Goal: Task Accomplishment & Management: Complete application form

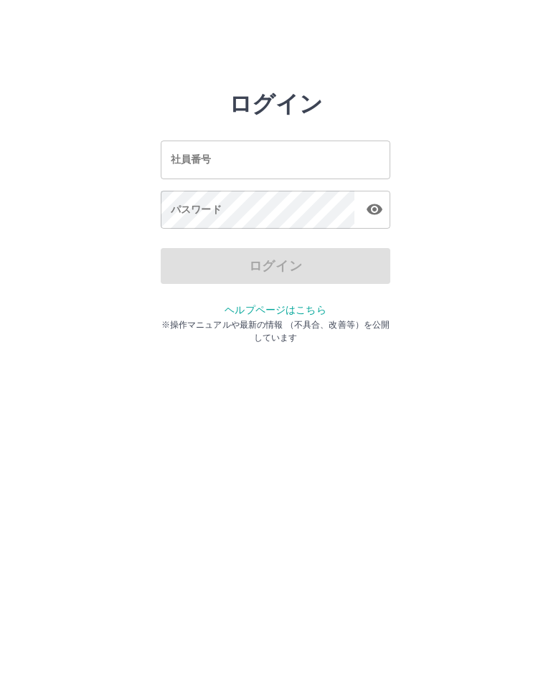
click at [261, 147] on input "社員番号" at bounding box center [276, 160] width 230 height 38
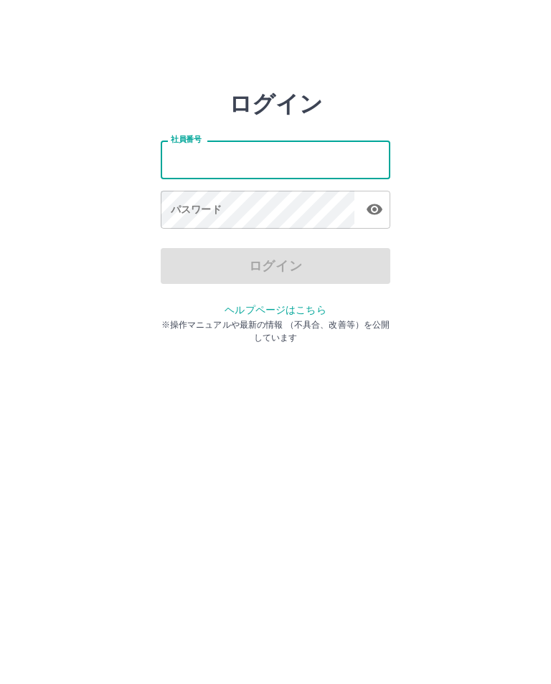
type input "*******"
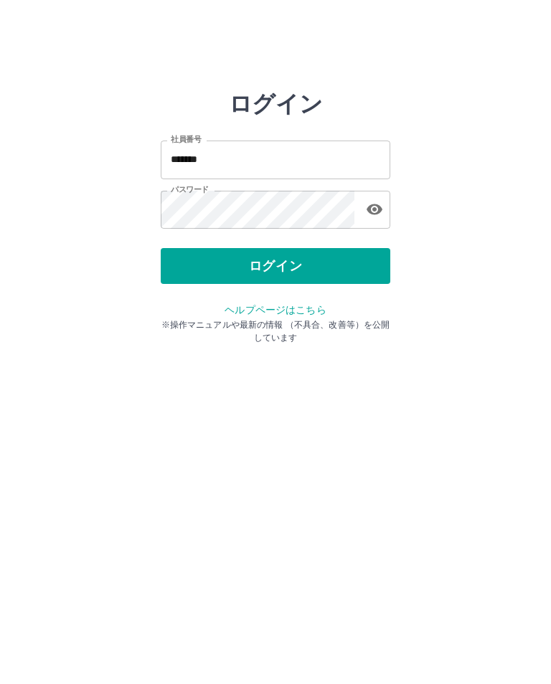
click at [267, 263] on button "ログイン" at bounding box center [276, 266] width 230 height 36
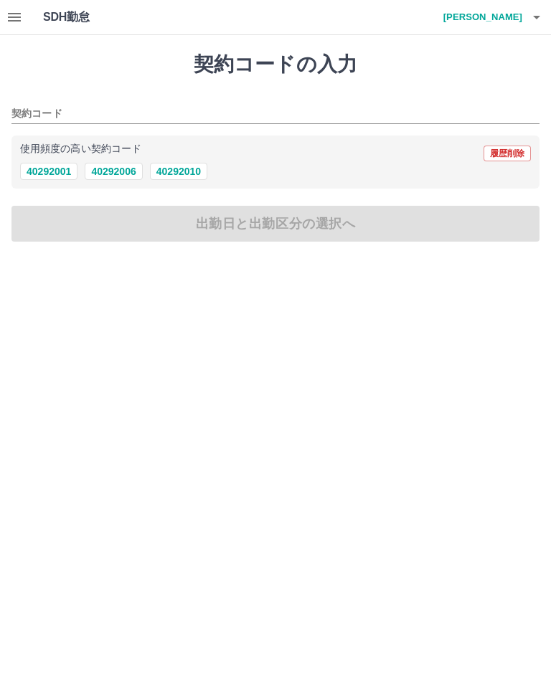
click at [106, 173] on button "40292006" at bounding box center [113, 171] width 57 height 17
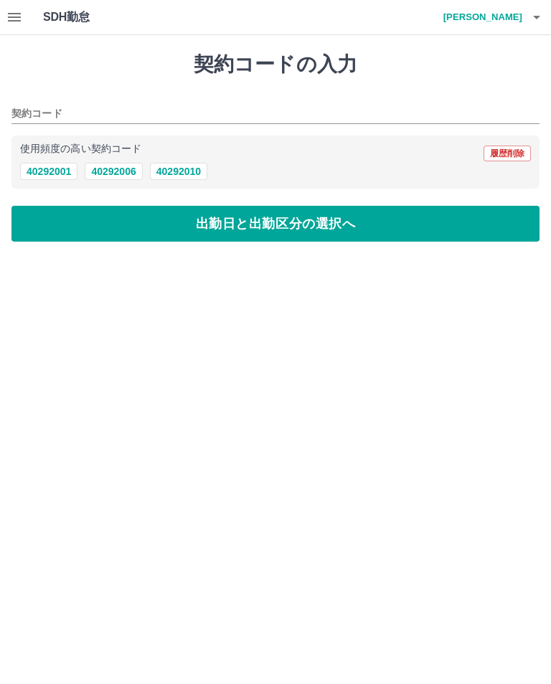
type input "********"
click at [274, 227] on button "出勤日と出勤区分の選択へ" at bounding box center [275, 224] width 528 height 36
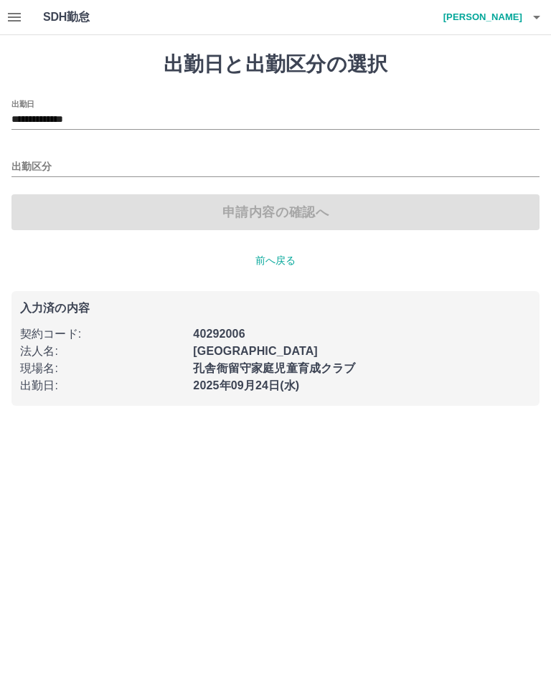
click at [29, 161] on input "出勤区分" at bounding box center [275, 168] width 528 height 18
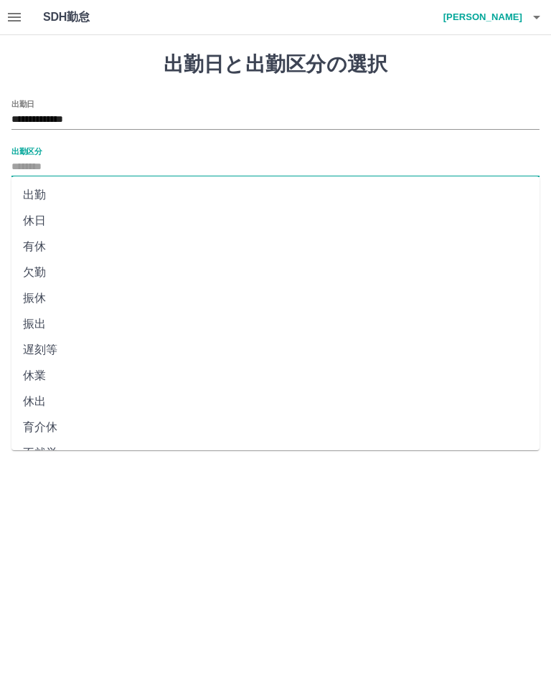
click at [42, 191] on li "出勤" at bounding box center [275, 195] width 528 height 26
type input "**"
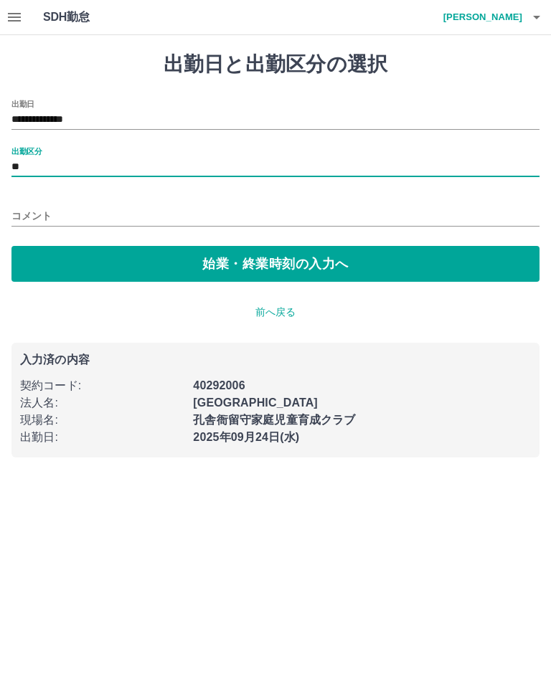
click at [277, 258] on button "始業・終業時刻の入力へ" at bounding box center [275, 264] width 528 height 36
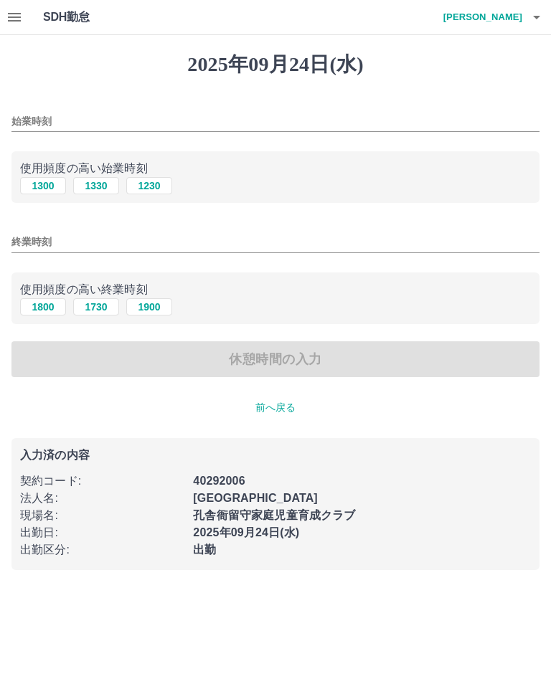
click at [44, 182] on button "1300" at bounding box center [43, 185] width 46 height 17
type input "****"
click at [164, 304] on button "1900" at bounding box center [149, 306] width 46 height 17
type input "****"
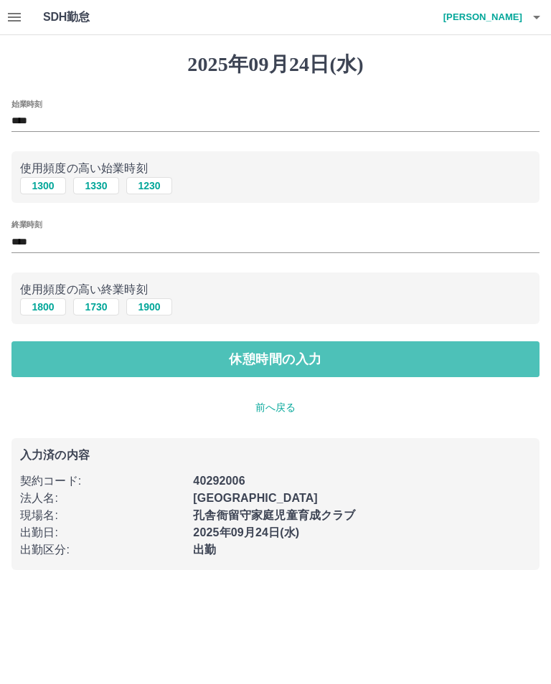
click at [271, 365] on button "休憩時間の入力" at bounding box center [275, 359] width 528 height 36
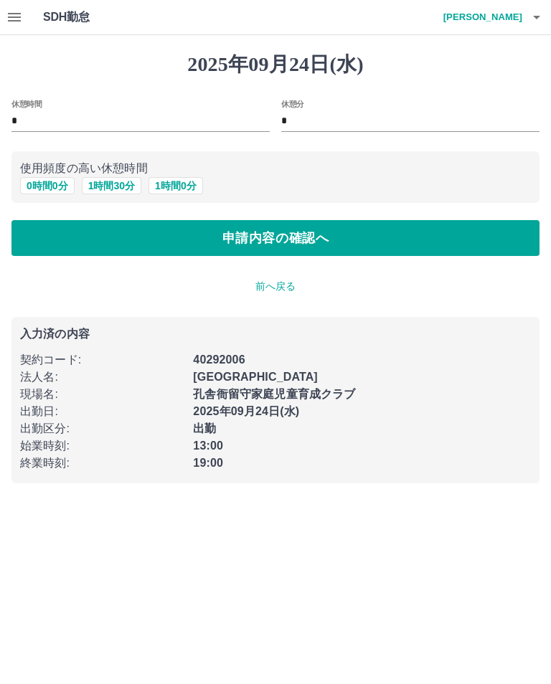
click at [290, 241] on button "申請内容の確認へ" at bounding box center [275, 238] width 528 height 36
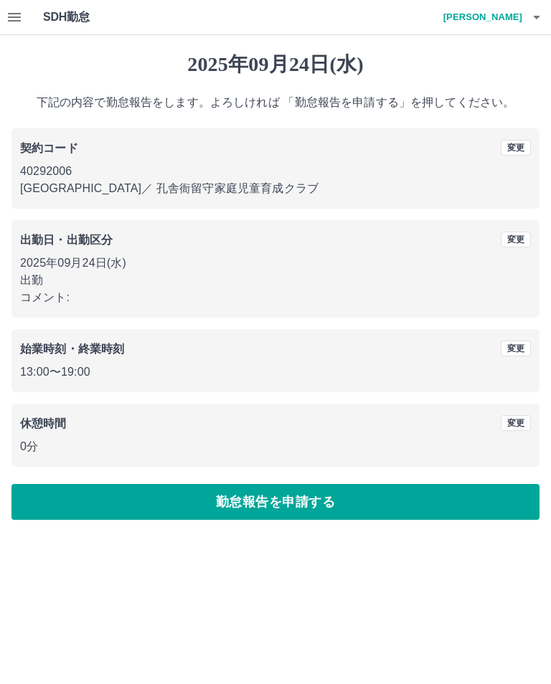
click at [268, 513] on button "勤怠報告を申請する" at bounding box center [275, 502] width 528 height 36
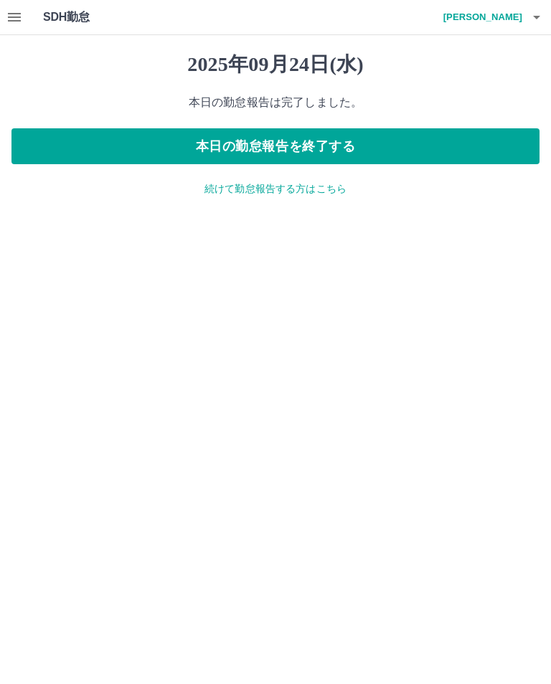
click at [535, 14] on icon "button" at bounding box center [536, 17] width 17 height 17
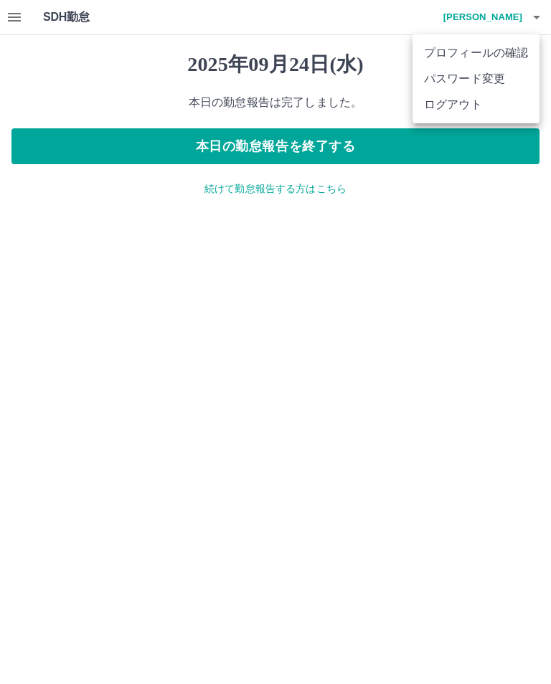
click at [456, 117] on li "ログアウト" at bounding box center [476, 105] width 127 height 26
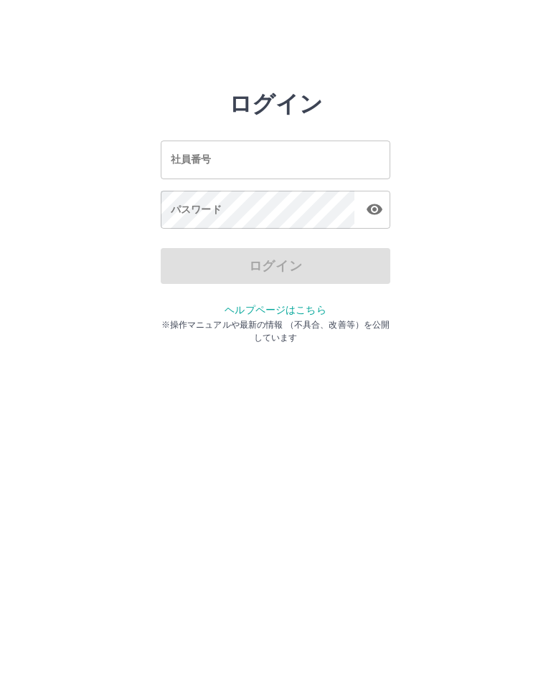
click at [247, 151] on input "社員番号" at bounding box center [276, 160] width 230 height 38
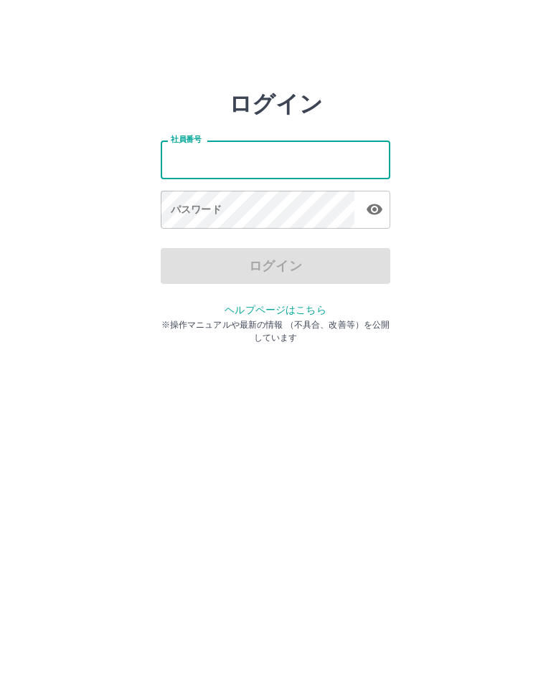
type input "*******"
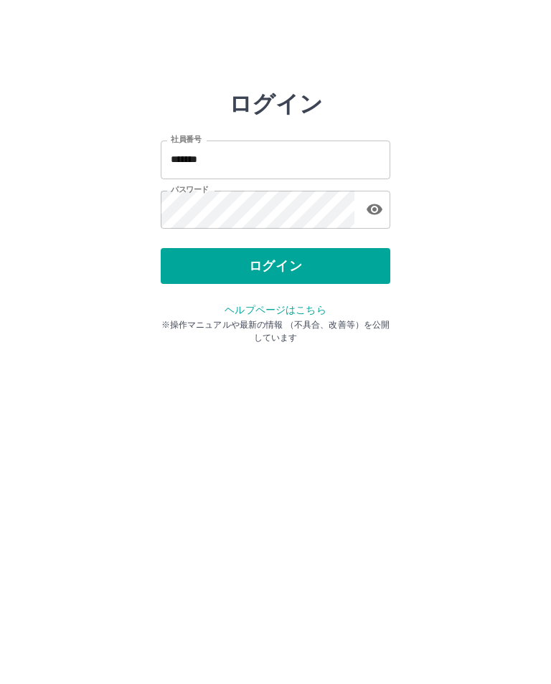
click at [270, 253] on button "ログイン" at bounding box center [276, 266] width 230 height 36
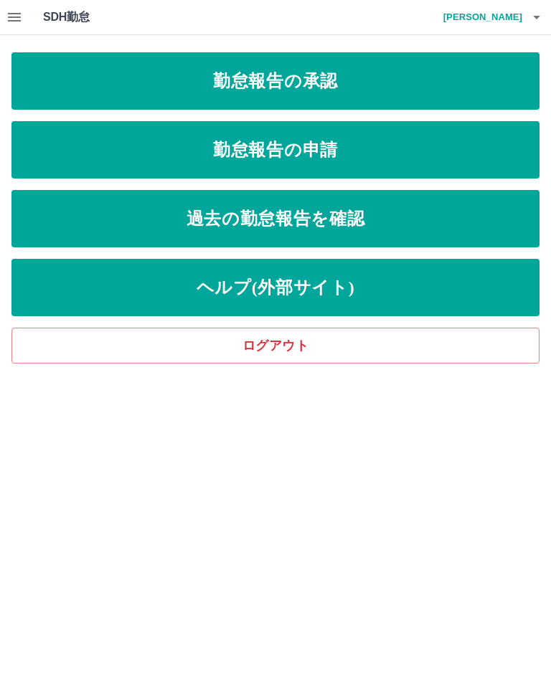
click at [299, 145] on link "勤怠報告の申請" at bounding box center [275, 149] width 528 height 57
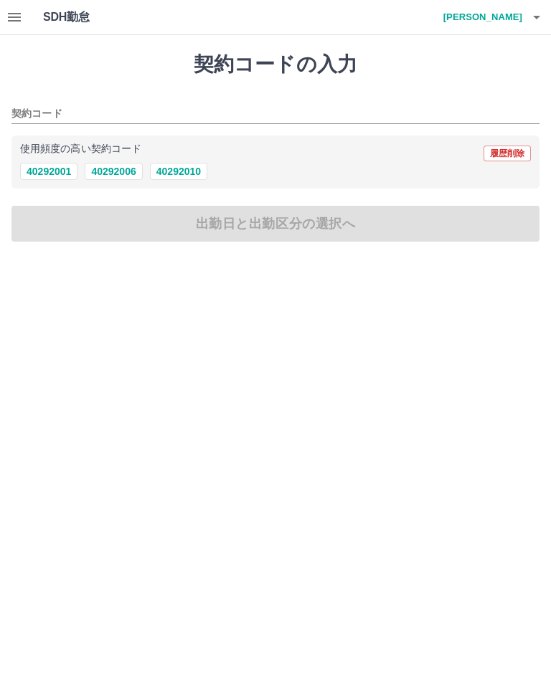
click at [118, 172] on button "40292006" at bounding box center [113, 171] width 57 height 17
type input "********"
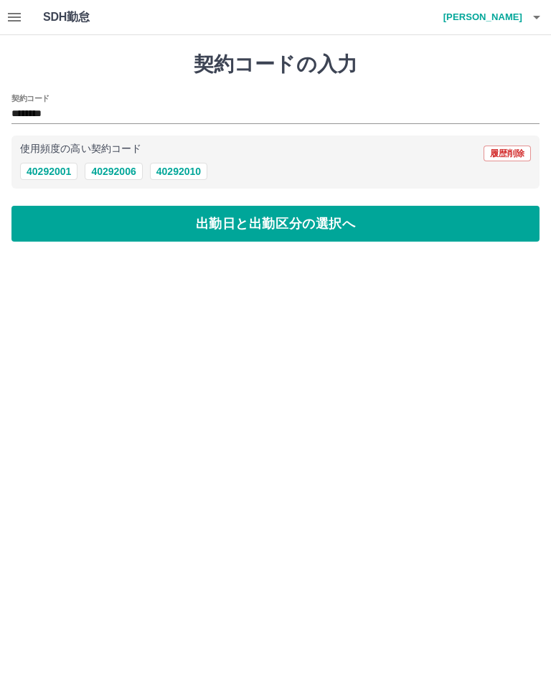
click at [247, 212] on button "出勤日と出勤区分の選択へ" at bounding box center [275, 224] width 528 height 36
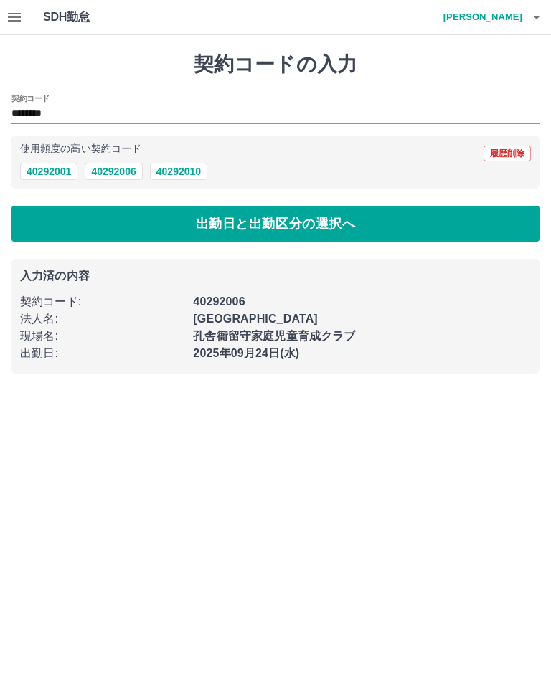
click at [273, 219] on button "出勤日と出勤区分の選択へ" at bounding box center [275, 224] width 528 height 36
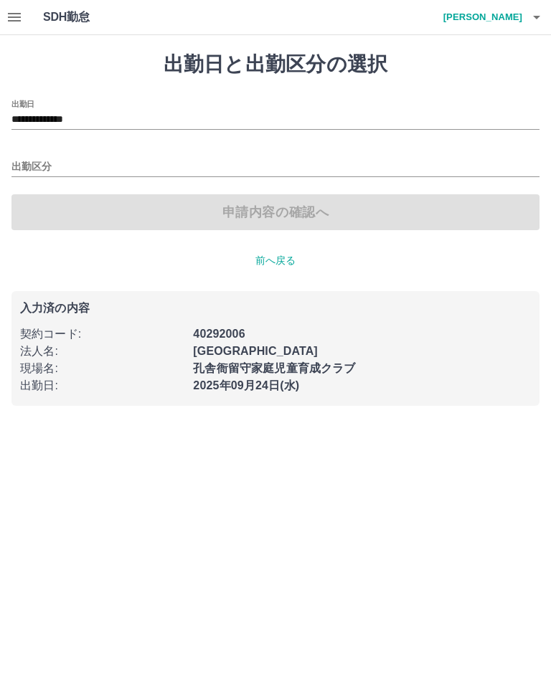
click at [42, 164] on input "出勤区分" at bounding box center [275, 168] width 528 height 18
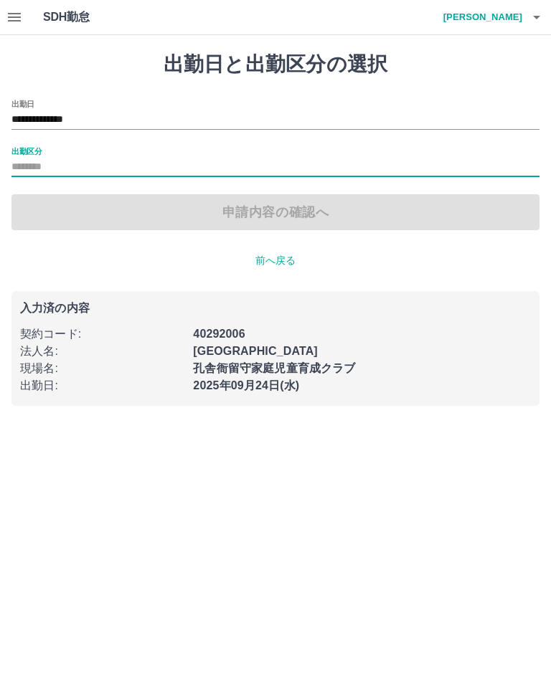
click at [56, 164] on input "出勤区分" at bounding box center [275, 168] width 528 height 18
click at [45, 159] on input "出勤区分" at bounding box center [275, 168] width 528 height 18
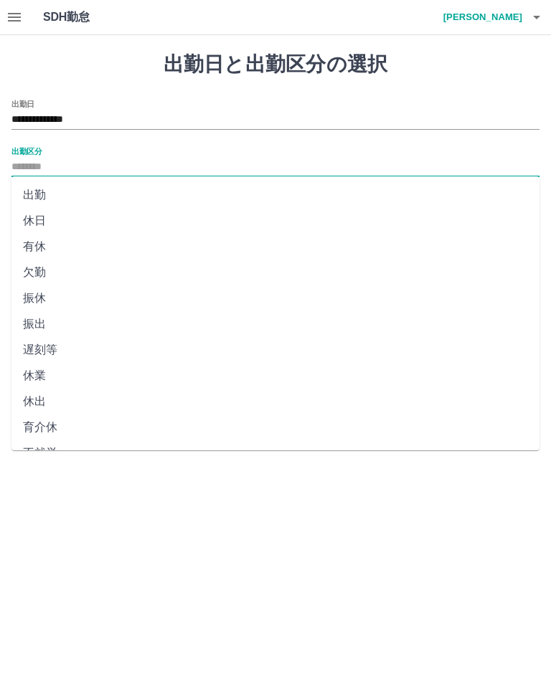
click at [47, 196] on li "出勤" at bounding box center [275, 195] width 528 height 26
type input "**"
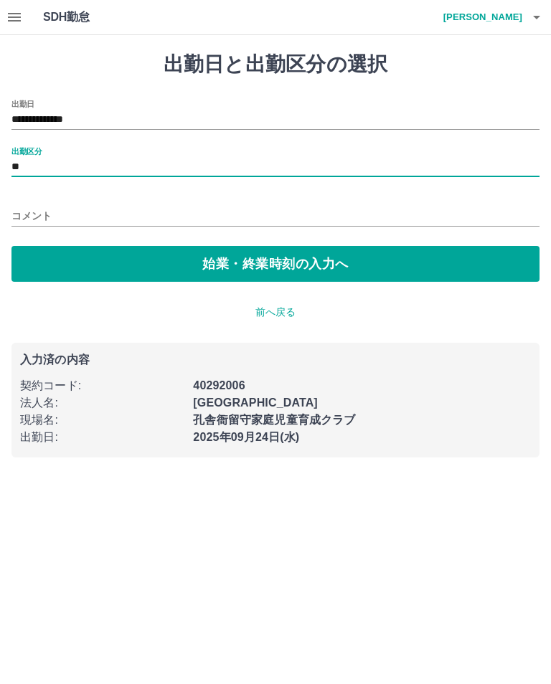
click at [301, 259] on button "始業・終業時刻の入力へ" at bounding box center [275, 264] width 528 height 36
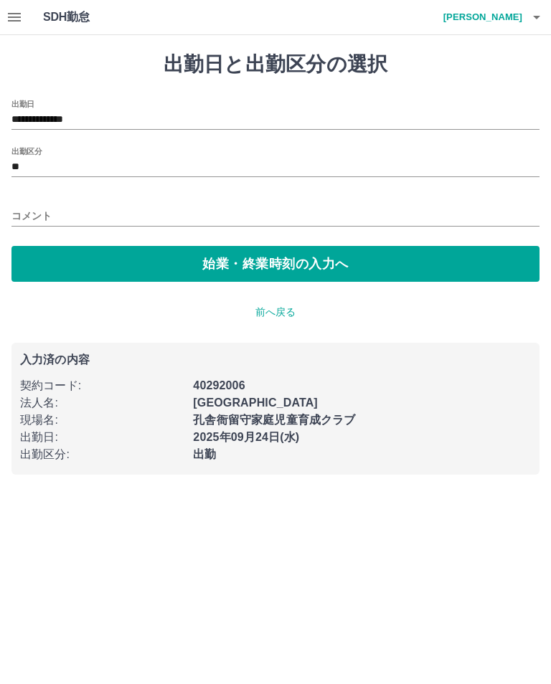
click at [255, 257] on button "始業・終業時刻の入力へ" at bounding box center [275, 264] width 528 height 36
click at [267, 260] on button "始業・終業時刻の入力へ" at bounding box center [275, 264] width 528 height 36
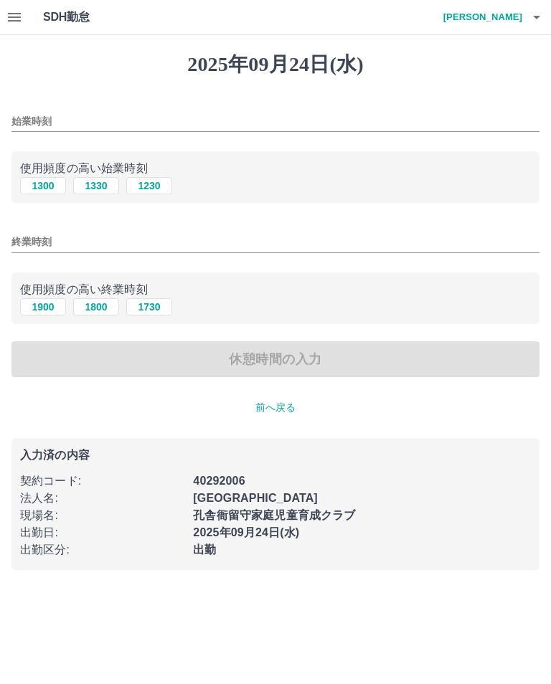
click at [59, 180] on button "1300" at bounding box center [43, 185] width 46 height 17
type input "****"
click at [52, 301] on button "1900" at bounding box center [43, 306] width 46 height 17
type input "****"
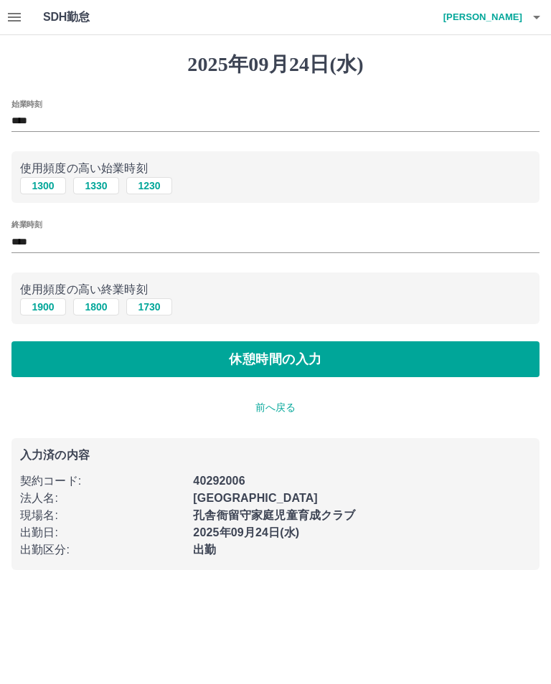
click at [213, 360] on button "休憩時間の入力" at bounding box center [275, 359] width 528 height 36
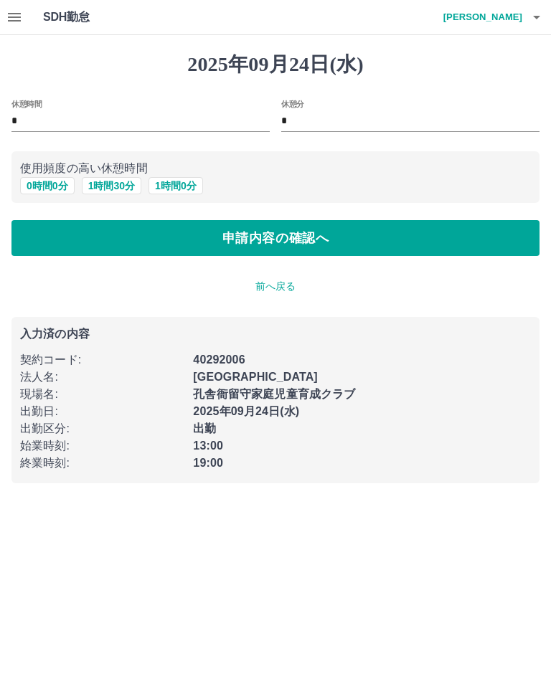
click at [261, 222] on button "申請内容の確認へ" at bounding box center [275, 238] width 528 height 36
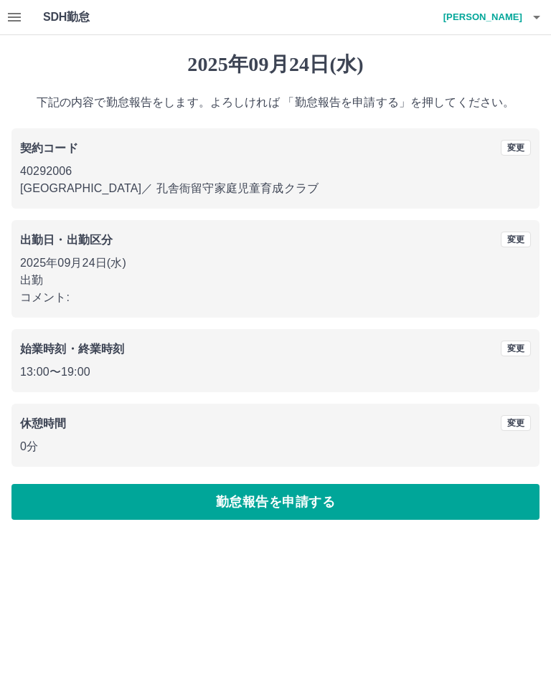
click at [393, 485] on button "勤怠報告を申請する" at bounding box center [275, 502] width 528 height 36
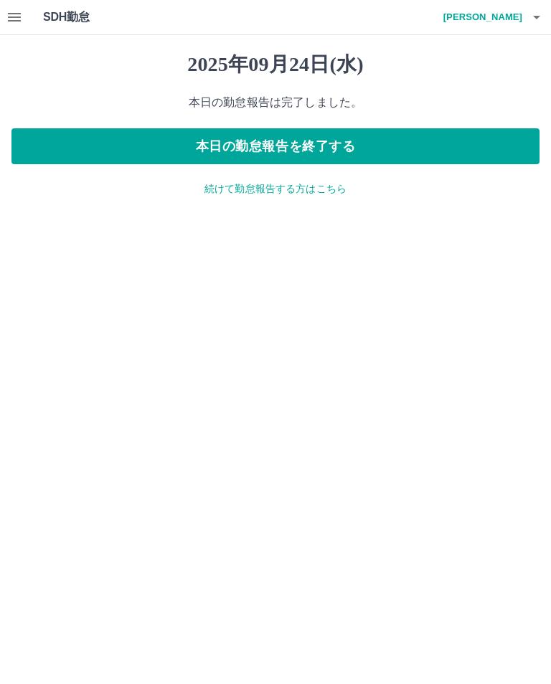
click at [535, 11] on icon "button" at bounding box center [536, 17] width 17 height 17
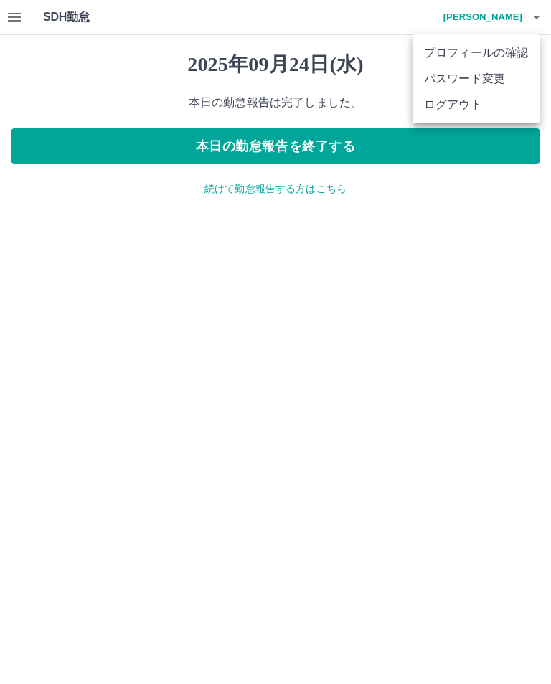
click at [481, 44] on li "プロフィールの確認" at bounding box center [476, 53] width 127 height 26
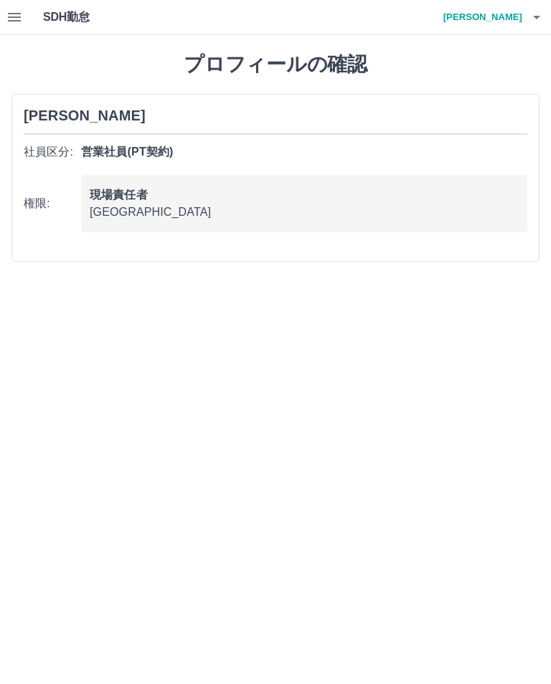
click at [541, 12] on icon "button" at bounding box center [536, 17] width 17 height 17
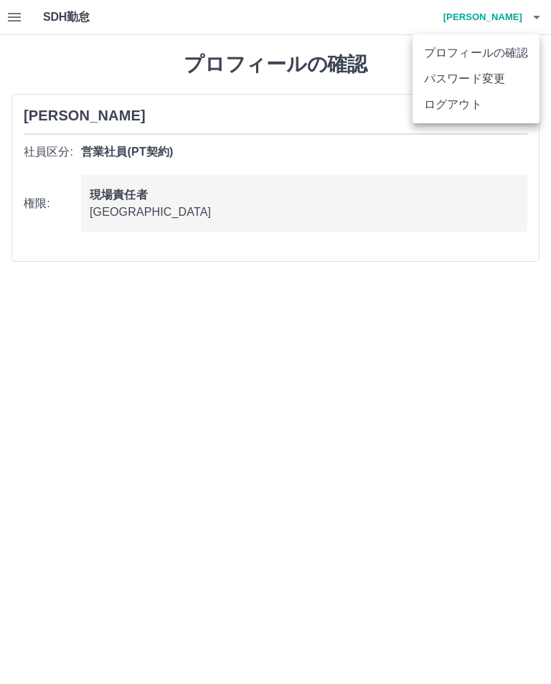
click at [546, 16] on div at bounding box center [275, 342] width 551 height 684
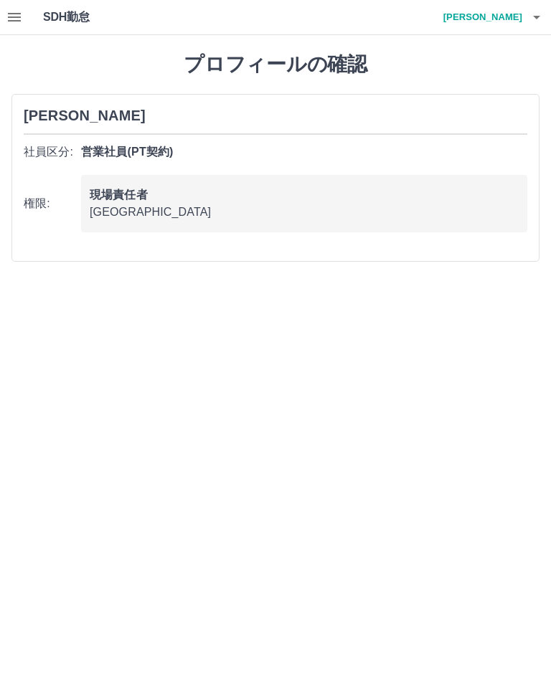
click at [10, 14] on icon "button" at bounding box center [14, 17] width 13 height 9
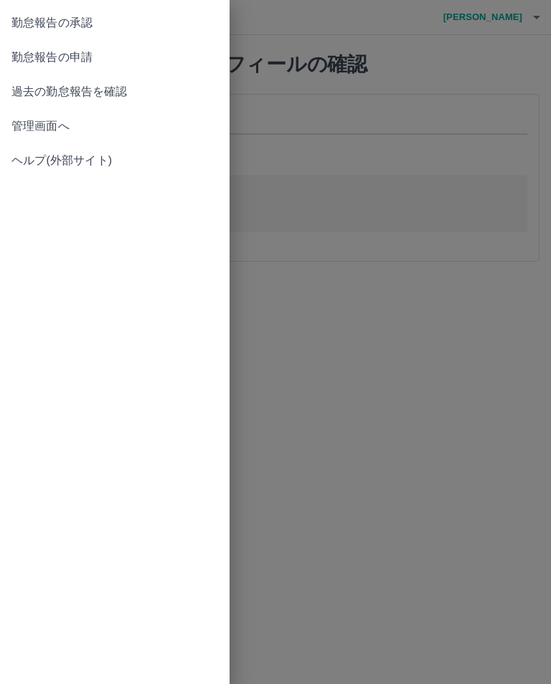
click at [93, 22] on span "勤怠報告の承認" at bounding box center [114, 22] width 207 height 17
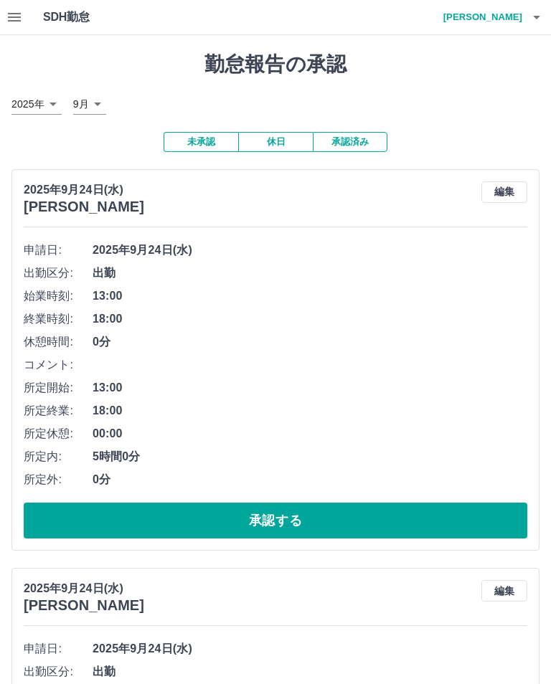
click at [341, 520] on button "承認する" at bounding box center [276, 521] width 504 height 36
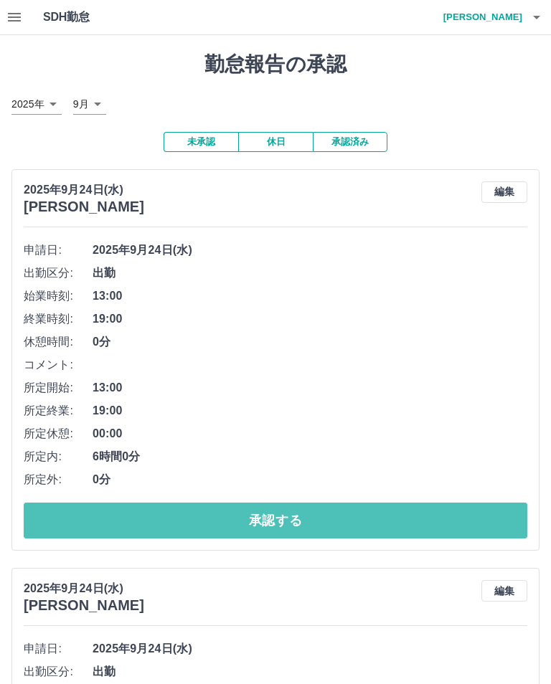
click at [293, 521] on button "承認する" at bounding box center [276, 521] width 504 height 36
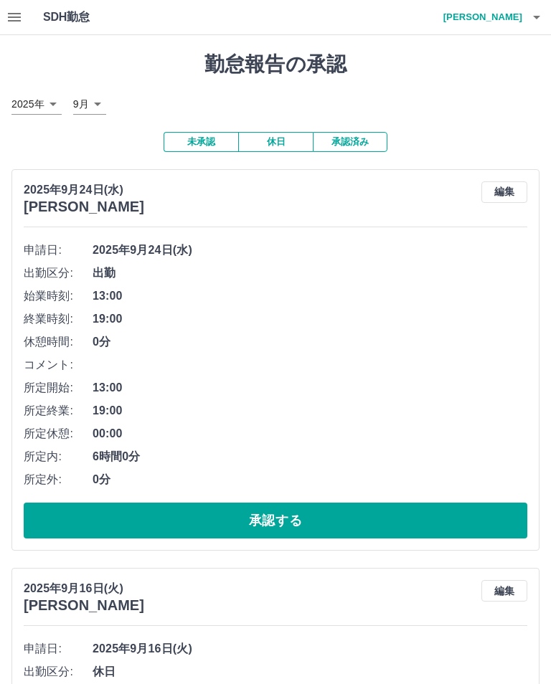
click at [311, 522] on button "承認する" at bounding box center [276, 521] width 504 height 36
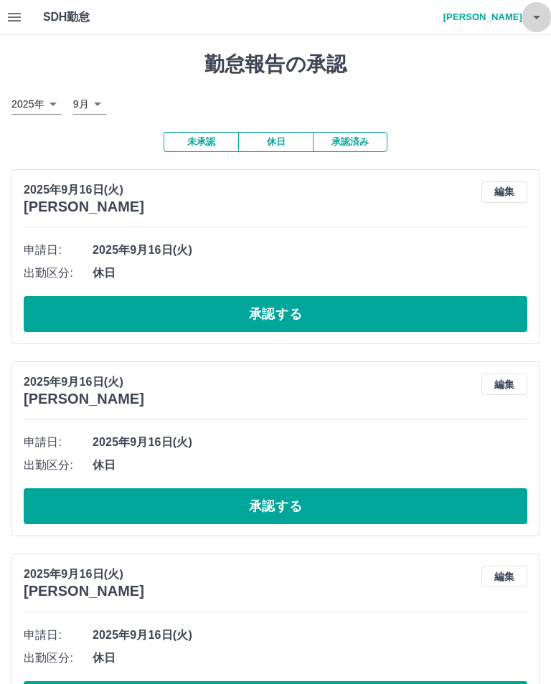
click at [545, 9] on icon "button" at bounding box center [536, 17] width 17 height 17
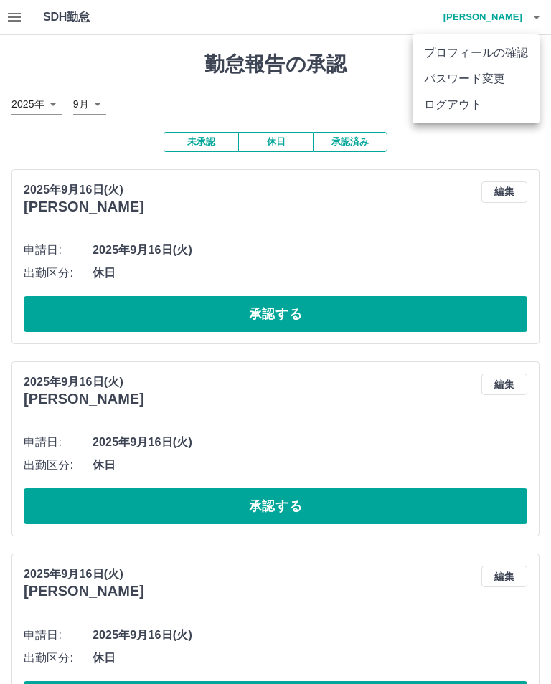
click at [458, 105] on li "ログアウト" at bounding box center [476, 105] width 127 height 26
